Goal: Transaction & Acquisition: Book appointment/travel/reservation

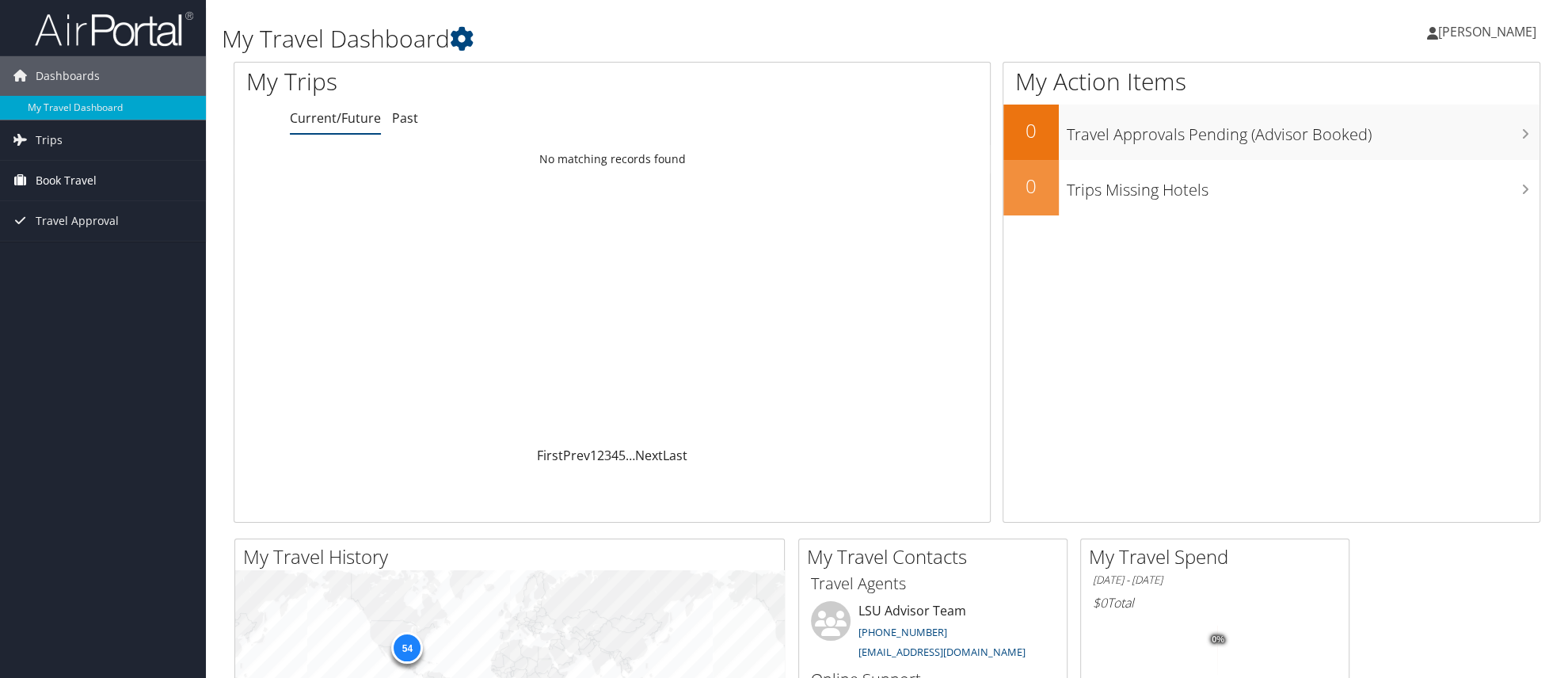
click at [40, 175] on span "Book Travel" at bounding box center [66, 181] width 61 height 40
click at [54, 231] on link "Book/Manage Online Trips" at bounding box center [103, 236] width 206 height 24
click at [81, 178] on span "Book Travel" at bounding box center [66, 181] width 61 height 40
click at [74, 239] on link "Book/Manage Online Trips" at bounding box center [103, 236] width 206 height 24
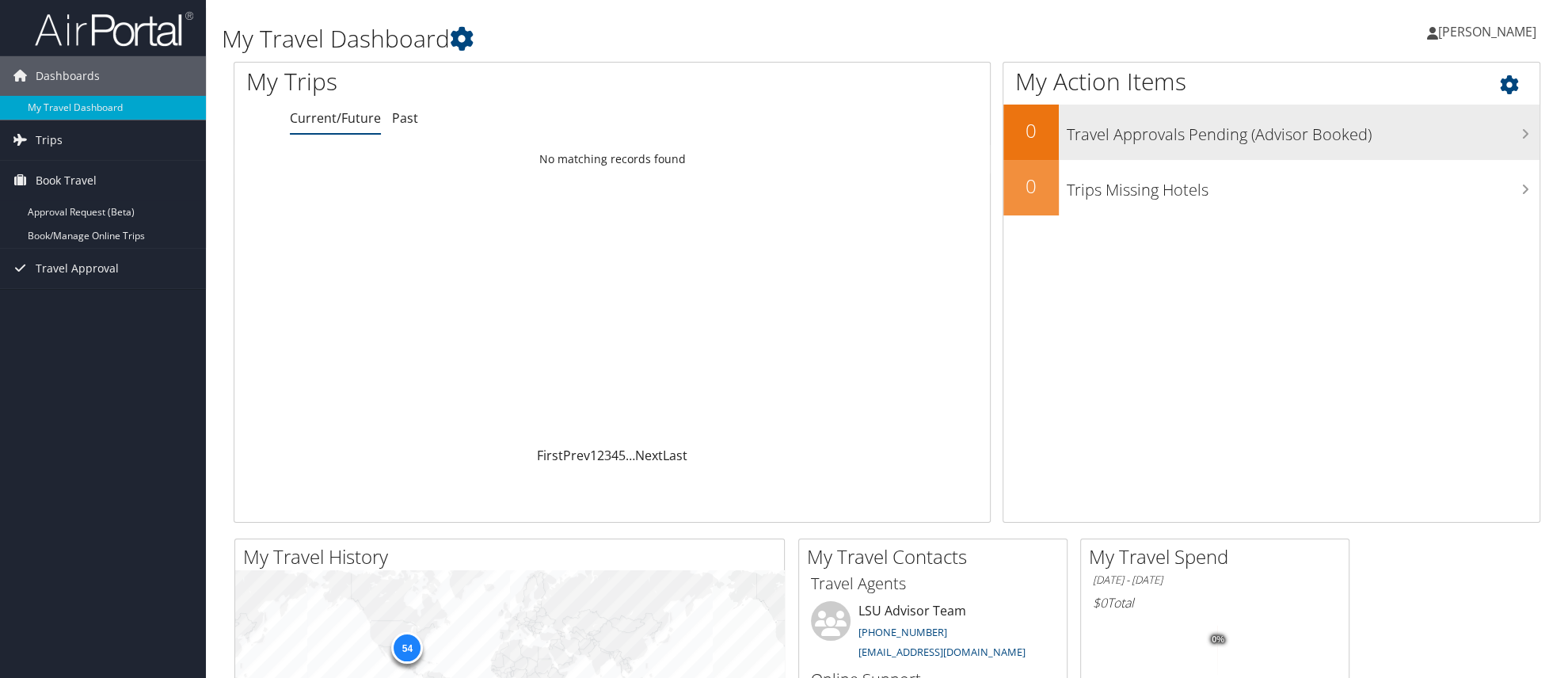
click at [1099, 123] on h3 "Travel Approvals Pending (Advisor Booked)" at bounding box center [1303, 131] width 473 height 31
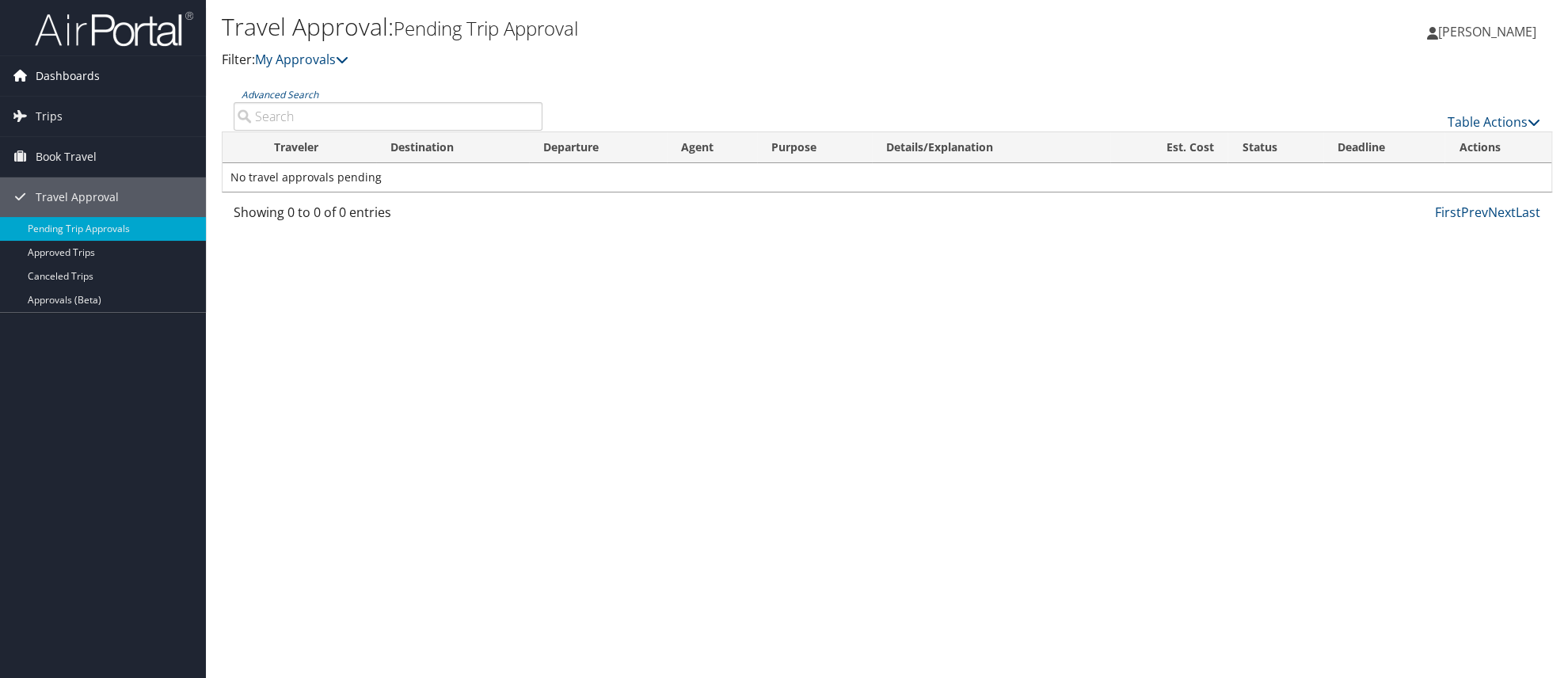
click at [58, 72] on span "Dashboards" at bounding box center [67, 76] width 64 height 40
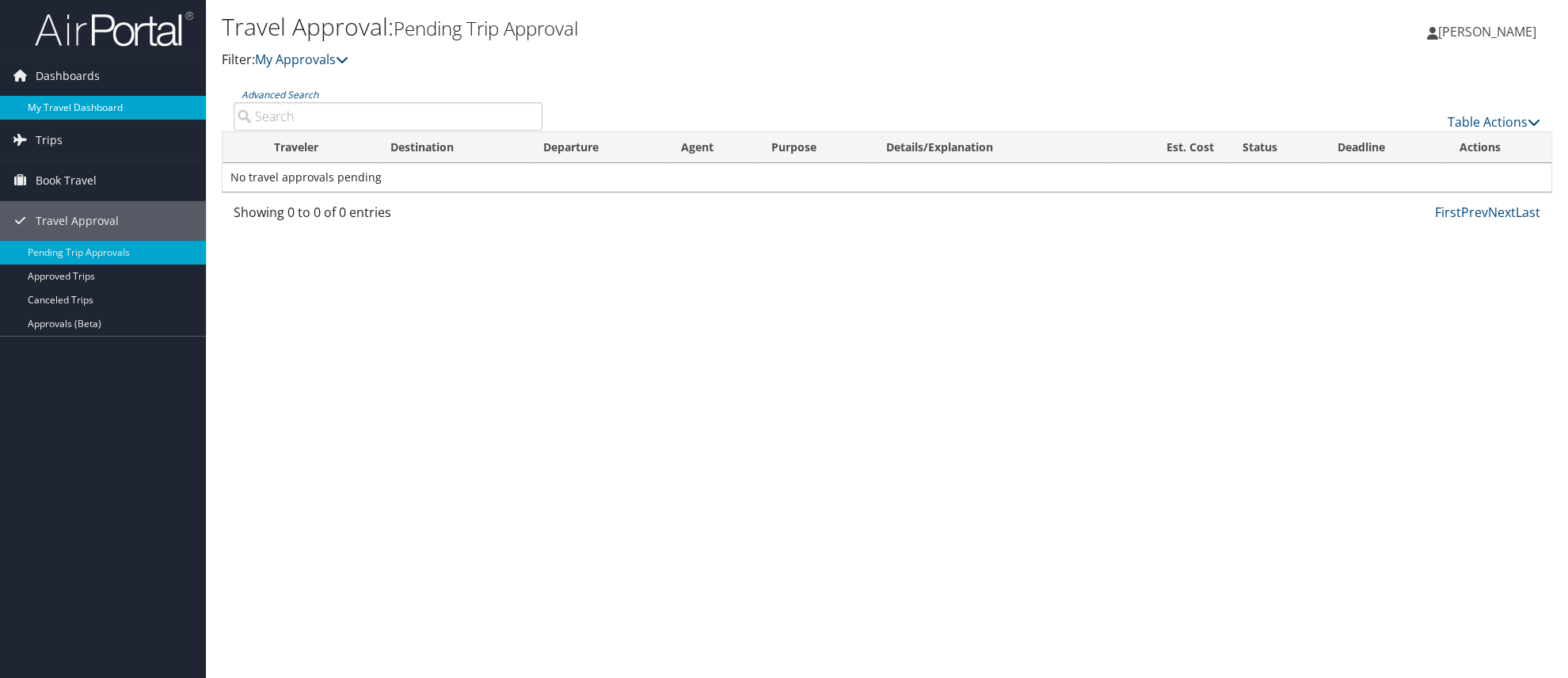
click at [58, 108] on link "My Travel Dashboard" at bounding box center [103, 107] width 206 height 24
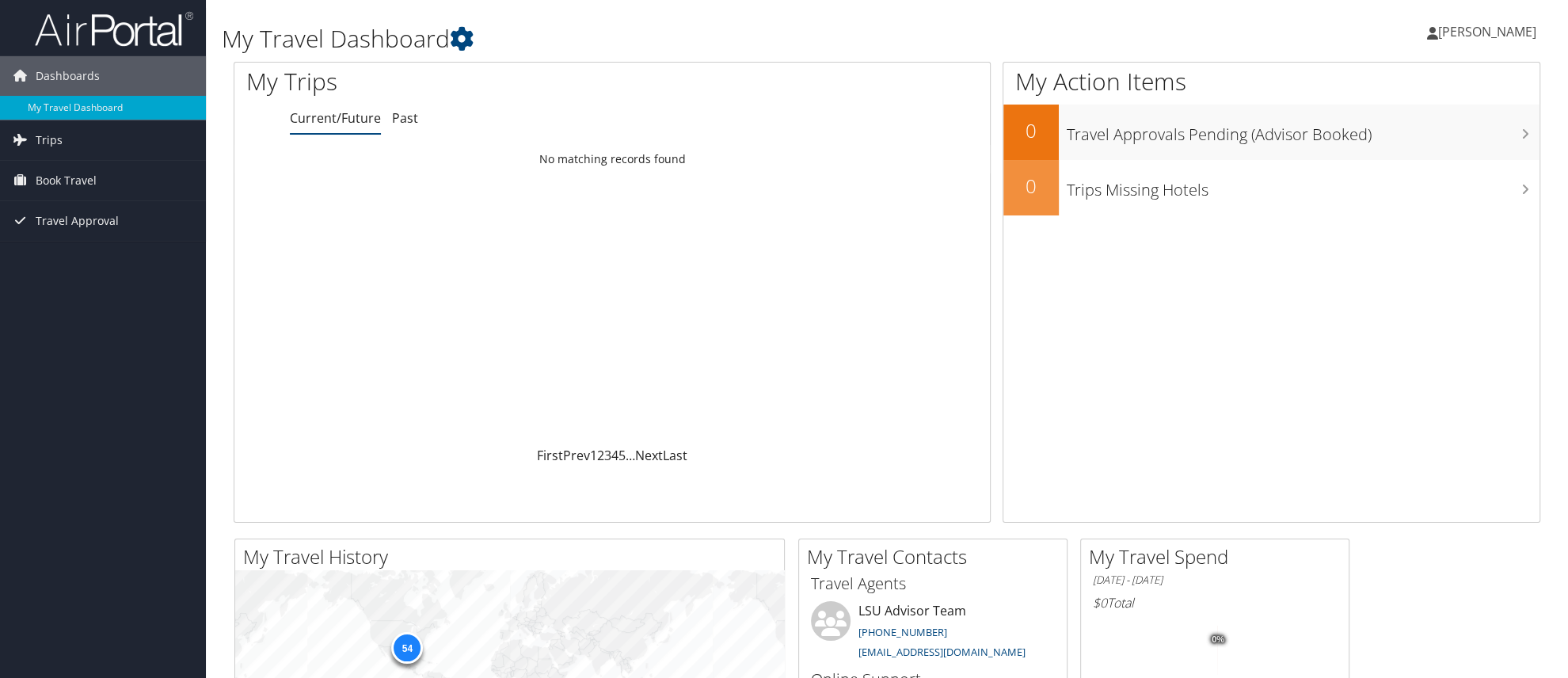
click at [325, 111] on link "Current/Future" at bounding box center [335, 118] width 91 height 17
click at [35, 135] on link "Trips" at bounding box center [103, 140] width 206 height 40
click at [74, 173] on link "Current/Future Trips" at bounding box center [103, 172] width 206 height 24
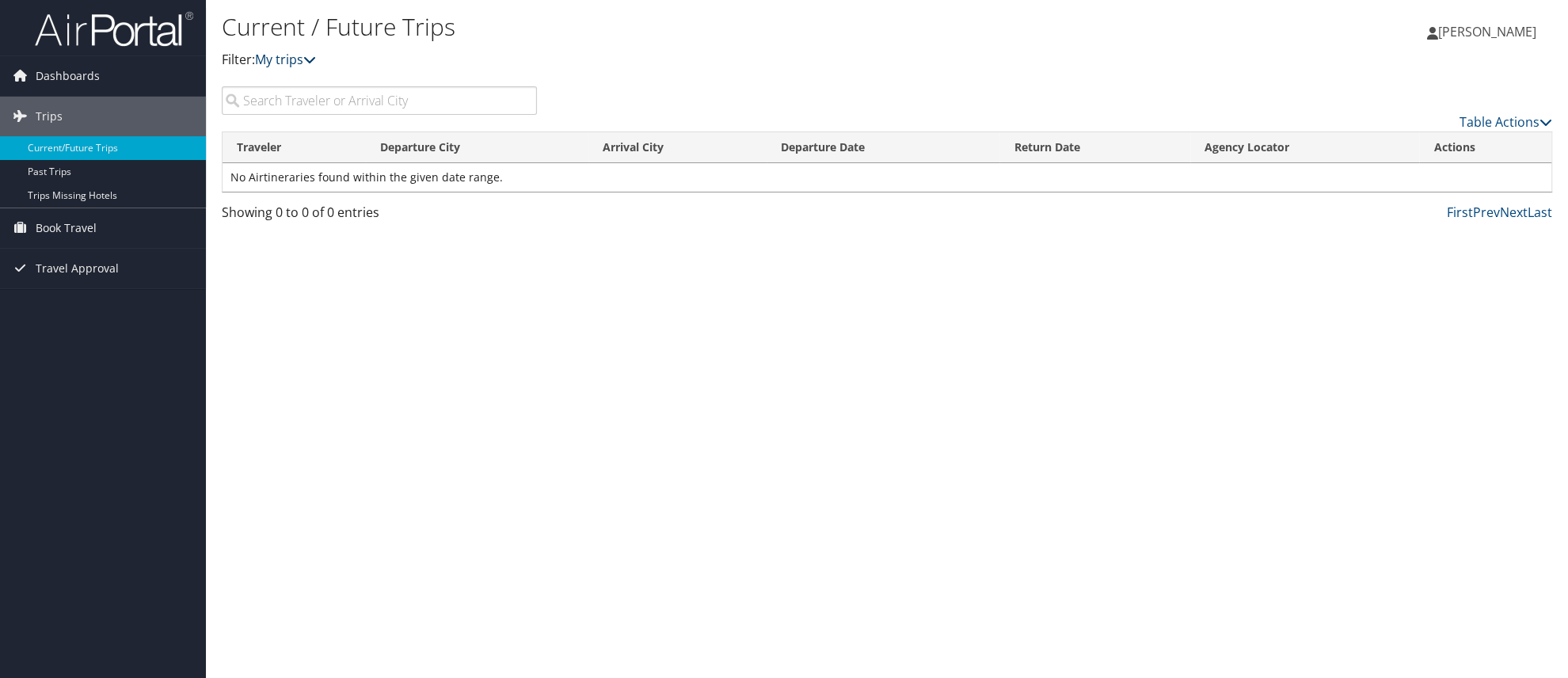
click at [277, 51] on link "My trips" at bounding box center [285, 59] width 61 height 17
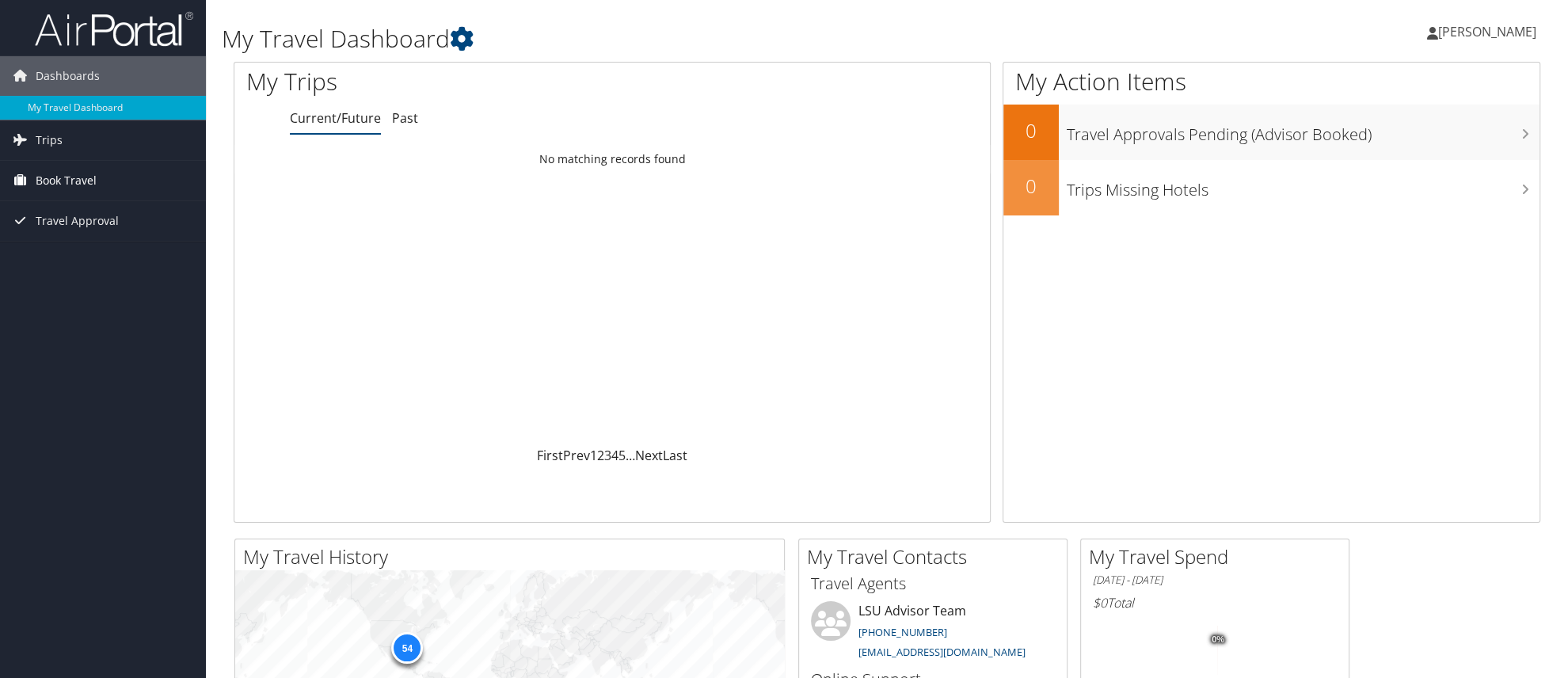
click at [69, 179] on span "Book Travel" at bounding box center [66, 181] width 61 height 40
click at [63, 236] on link "Book/Manage Online Trips" at bounding box center [103, 236] width 206 height 24
